Goal: Navigation & Orientation: Find specific page/section

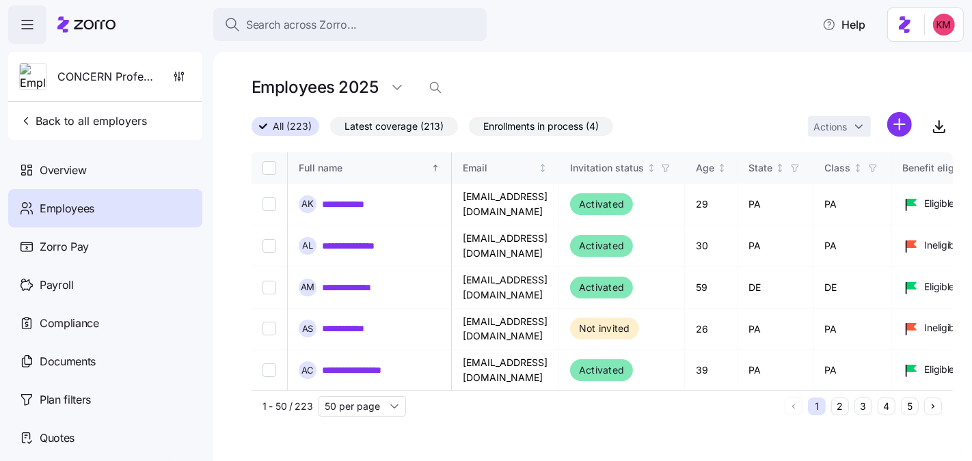
scroll to position [0, 2421]
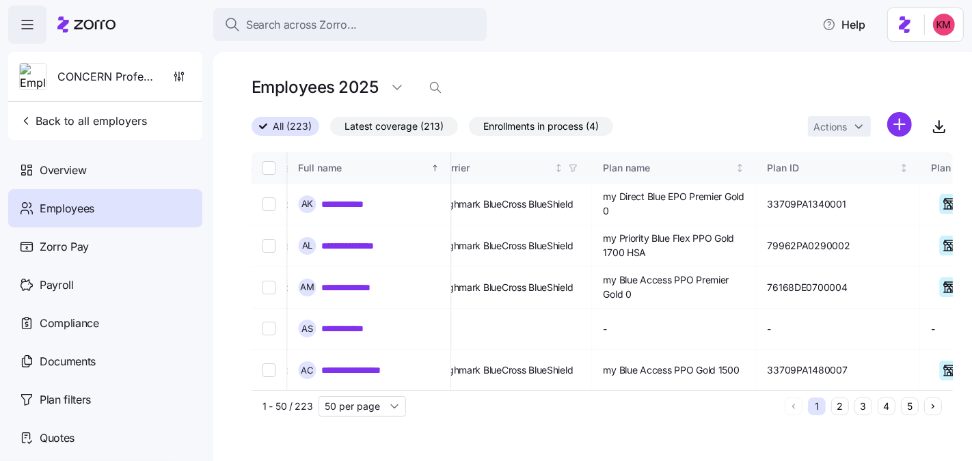
click at [65, 31] on icon at bounding box center [63, 24] width 12 height 16
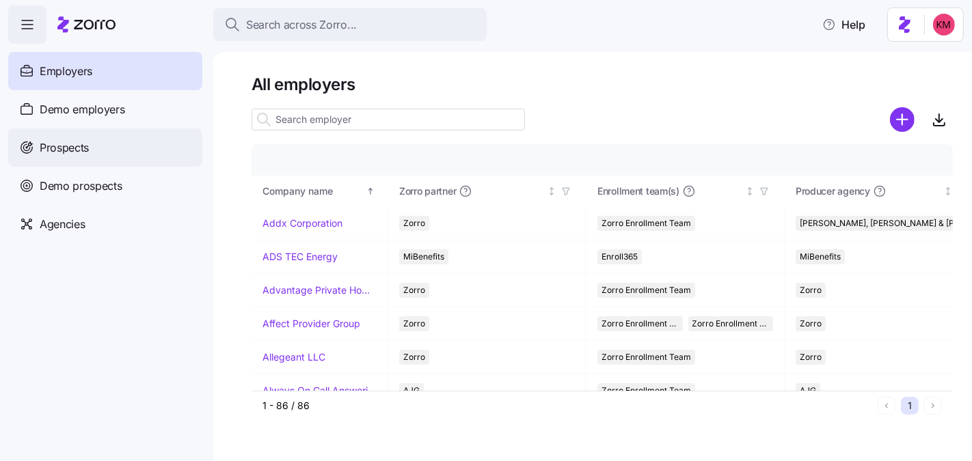
click at [124, 146] on div "Prospects" at bounding box center [105, 147] width 194 height 38
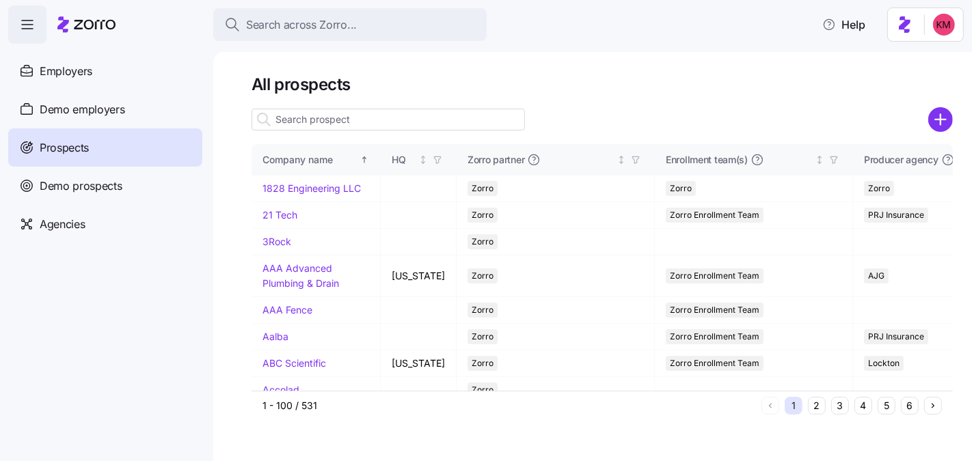
scroll to position [3, 0]
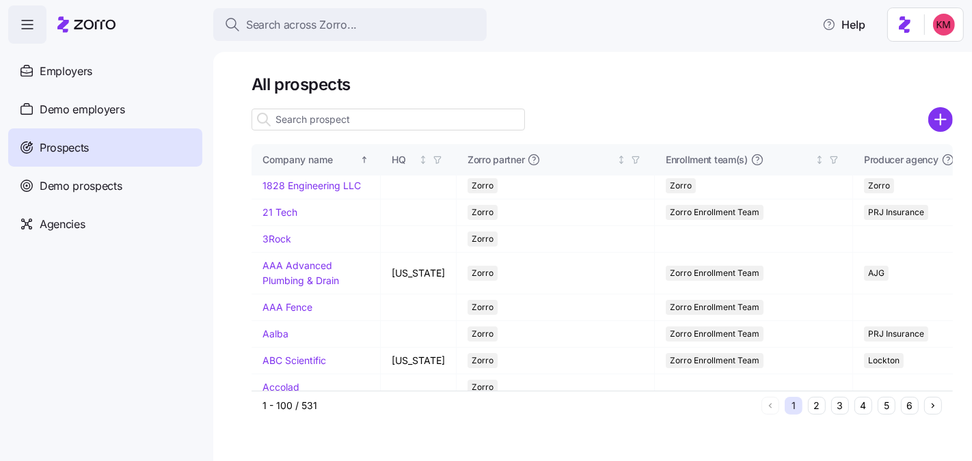
click at [331, 118] on input at bounding box center [387, 120] width 273 height 22
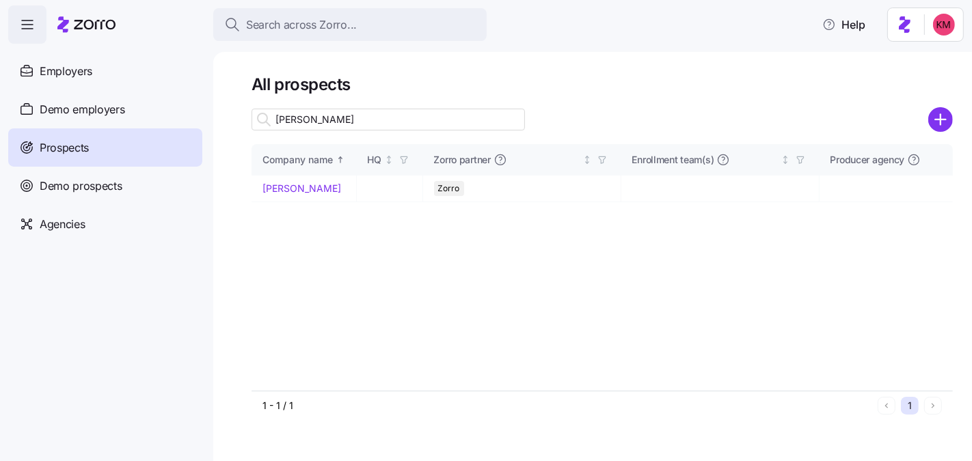
type input "[PERSON_NAME]"
